Goal: Task Accomplishment & Management: Complete application form

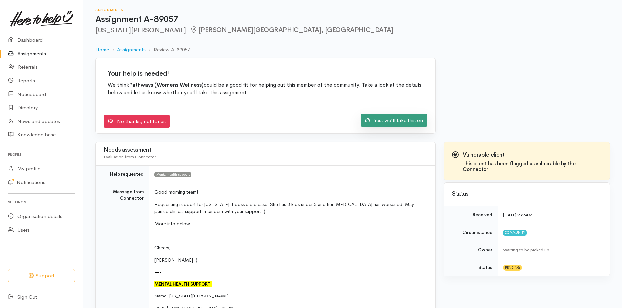
click at [372, 120] on link "Yes, we'll take this on" at bounding box center [394, 121] width 67 height 14
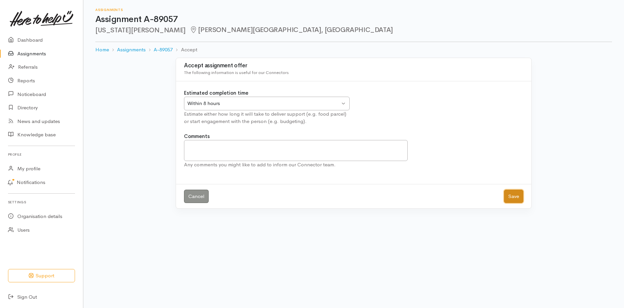
click at [512, 194] on button "Save" at bounding box center [513, 197] width 19 height 14
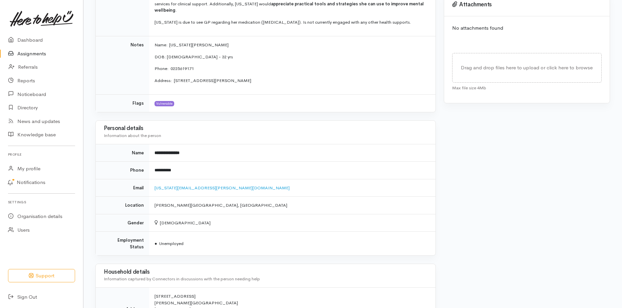
scroll to position [367, 0]
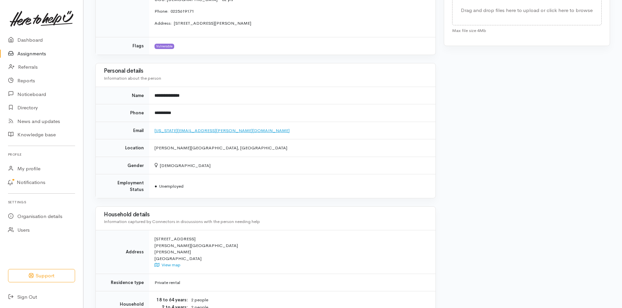
click at [200, 132] on link "[US_STATE][EMAIL_ADDRESS][PERSON_NAME][DOMAIN_NAME]" at bounding box center [221, 131] width 135 height 6
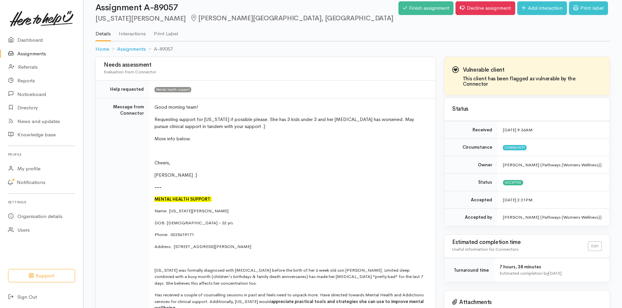
scroll to position [0, 0]
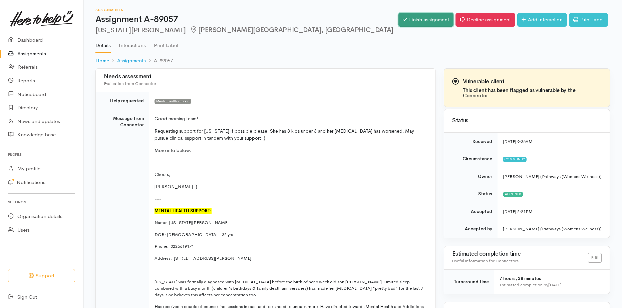
click at [425, 17] on link "Finish assignment" at bounding box center [425, 20] width 55 height 14
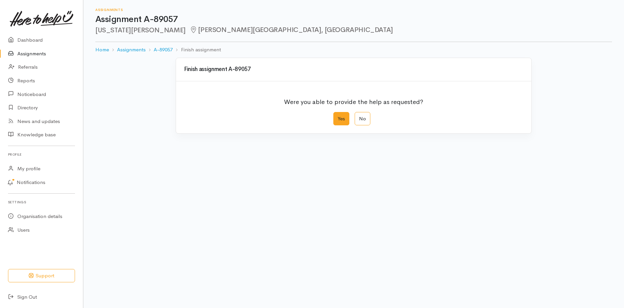
click at [338, 122] on label "Yes" at bounding box center [342, 119] width 16 height 14
click at [338, 116] on input "Yes" at bounding box center [336, 114] width 4 height 4
radio input "true"
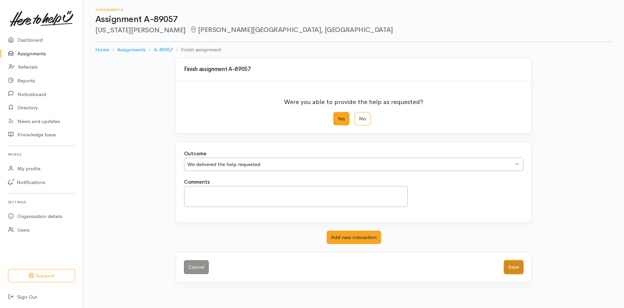
click at [522, 261] on button "Save" at bounding box center [513, 267] width 19 height 14
